Goal: Information Seeking & Learning: Learn about a topic

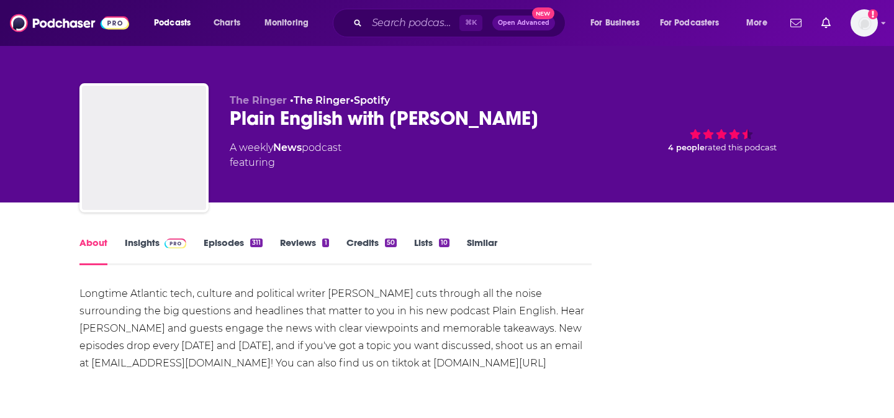
click at [133, 249] on link "Insights" at bounding box center [155, 251] width 61 height 29
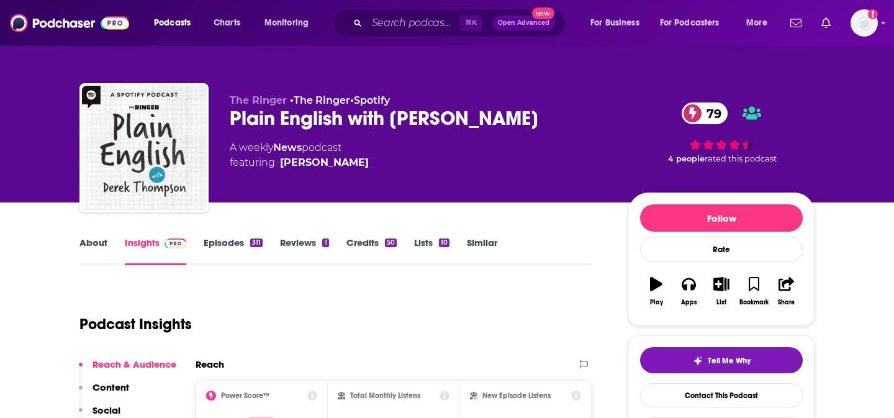
click at [100, 243] on link "About" at bounding box center [93, 251] width 28 height 29
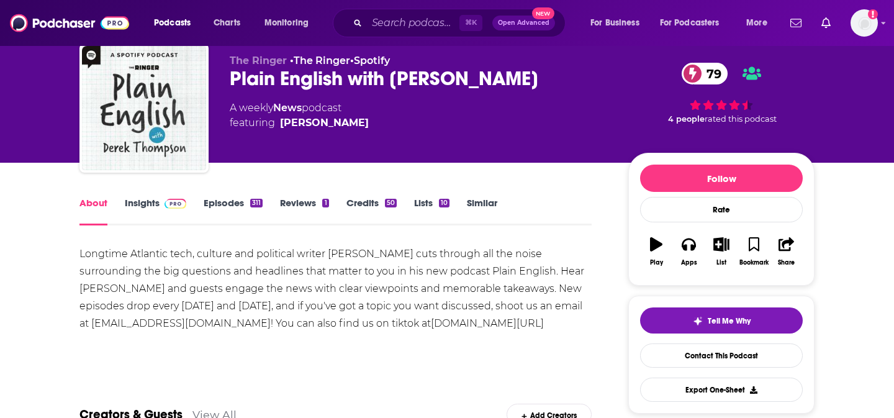
scroll to position [40, 0]
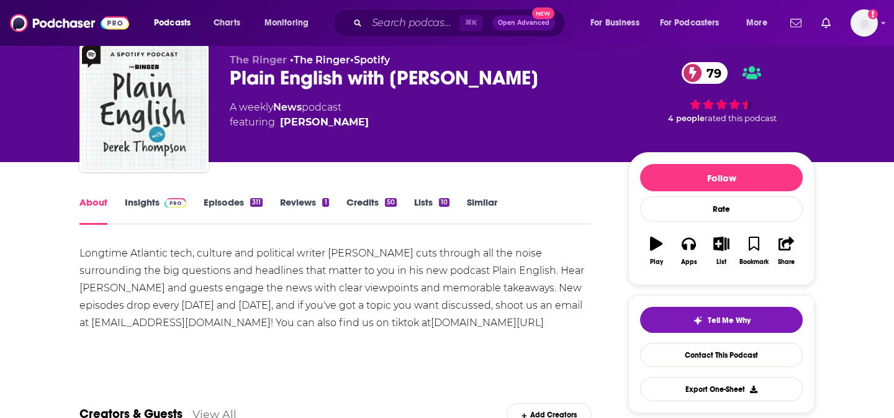
click at [235, 212] on link "Episodes 311" at bounding box center [233, 210] width 59 height 29
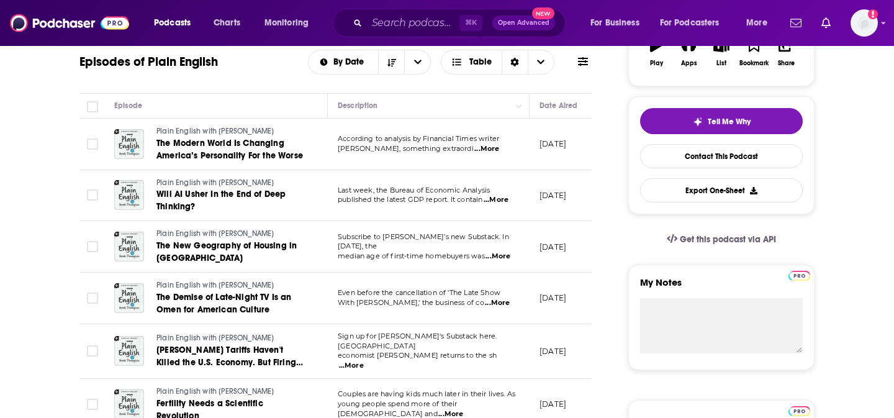
scroll to position [243, 0]
